Goal: Information Seeking & Learning: Learn about a topic

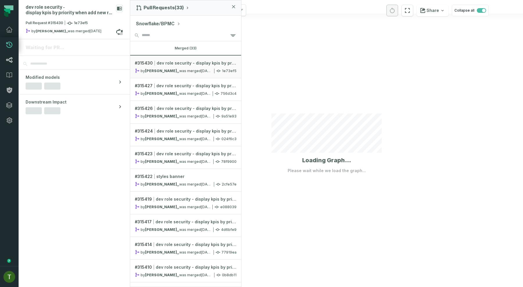
click at [11, 55] on link "Lineage" at bounding box center [9, 59] width 19 height 15
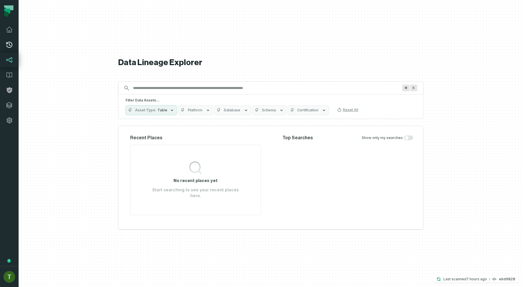
click at [14, 44] on link "Pull Requests" at bounding box center [9, 44] width 19 height 15
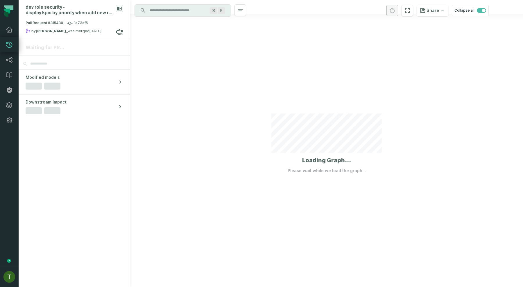
click at [9, 44] on icon at bounding box center [9, 45] width 6 height 6
click at [91, 23] on div "Pull Request #315430 1e73ef5" at bounding box center [74, 24] width 97 height 8
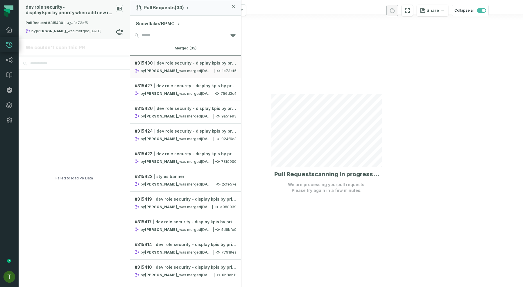
click at [91, 23] on div "Pull Request #315430 1e73ef5" at bounding box center [74, 24] width 97 height 8
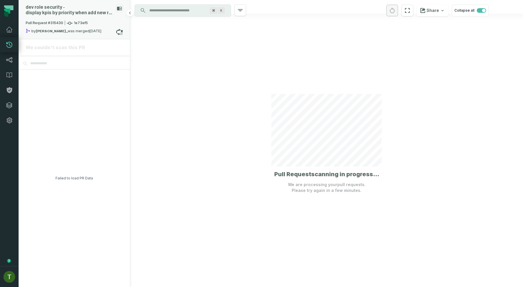
click at [91, 23] on div "Pull Request #315430 1e73ef5" at bounding box center [74, 24] width 97 height 8
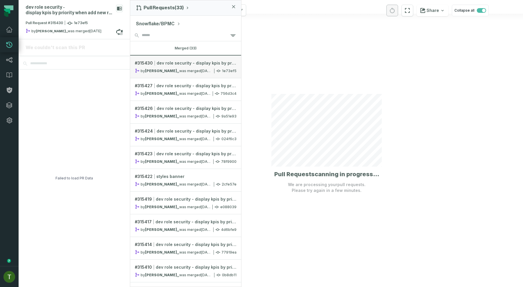
click at [155, 63] on div "# 315430 dev role security - display kpis by priority when add new role" at bounding box center [186, 63] width 102 height 6
click at [180, 64] on span "dev role security - display kpis by priority when add new role" at bounding box center [197, 63] width 80 height 6
click at [192, 57] on link "# 315430 dev role security - display kpis by priority when add new role by Gonz…" at bounding box center [185, 66] width 111 height 23
